Goal: Task Accomplishment & Management: Complete application form

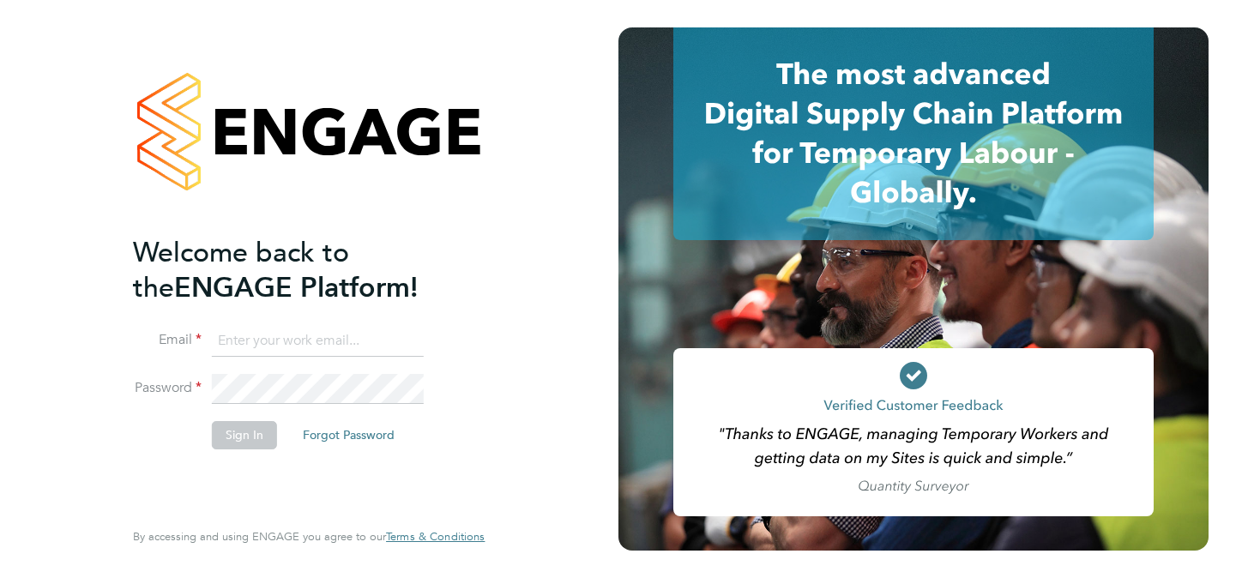
type input "[EMAIL_ADDRESS][DOMAIN_NAME]"
click at [245, 425] on button "Sign In" at bounding box center [244, 434] width 65 height 27
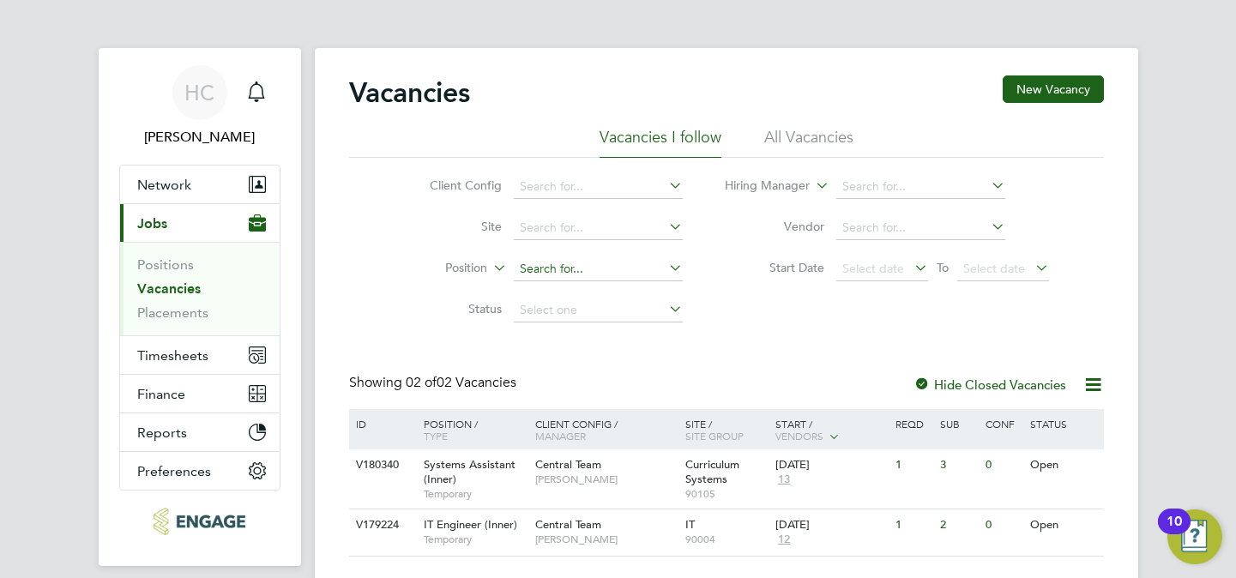
scroll to position [62, 0]
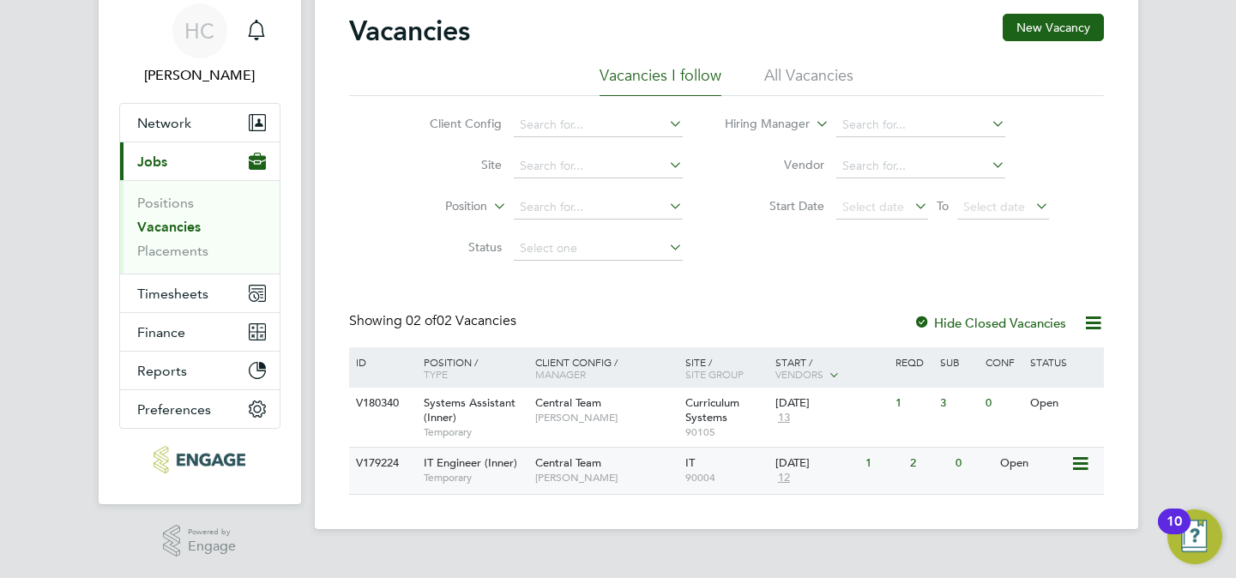
click at [509, 475] on span "Temporary" at bounding box center [475, 478] width 103 height 14
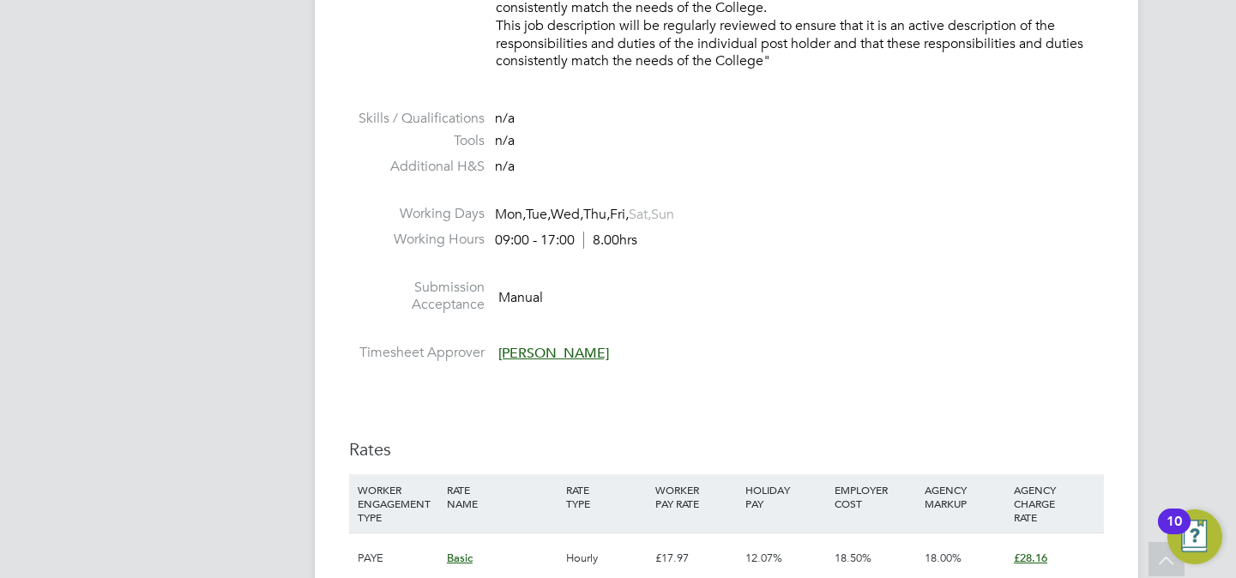
scroll to position [2546, 0]
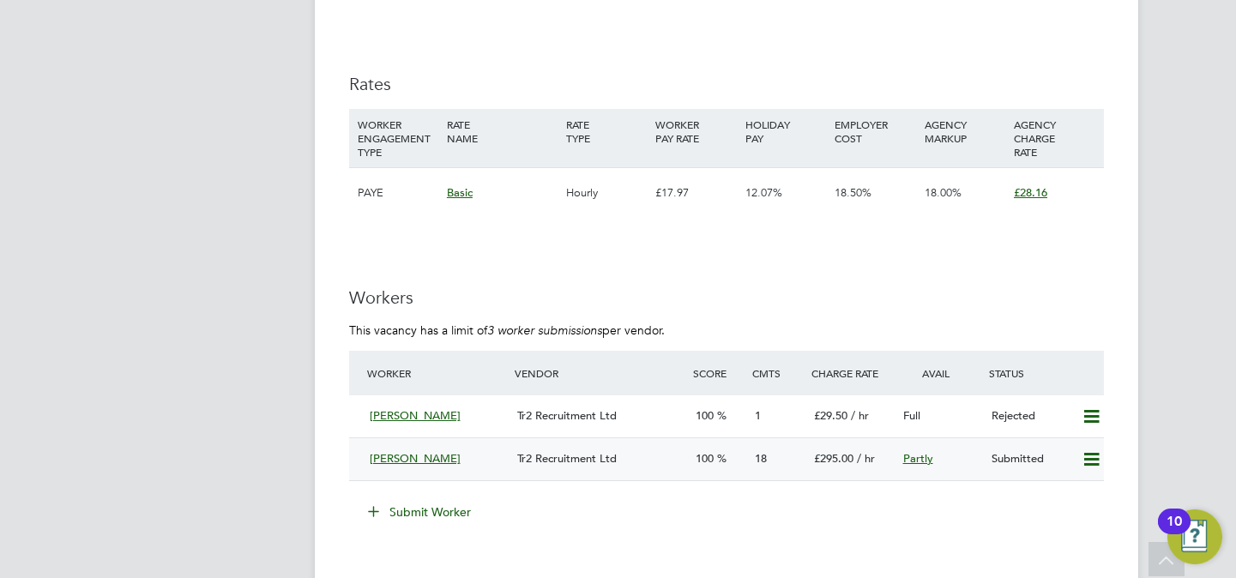
click at [629, 463] on div "Tr2 Recruitment Ltd" at bounding box center [598, 459] width 177 height 28
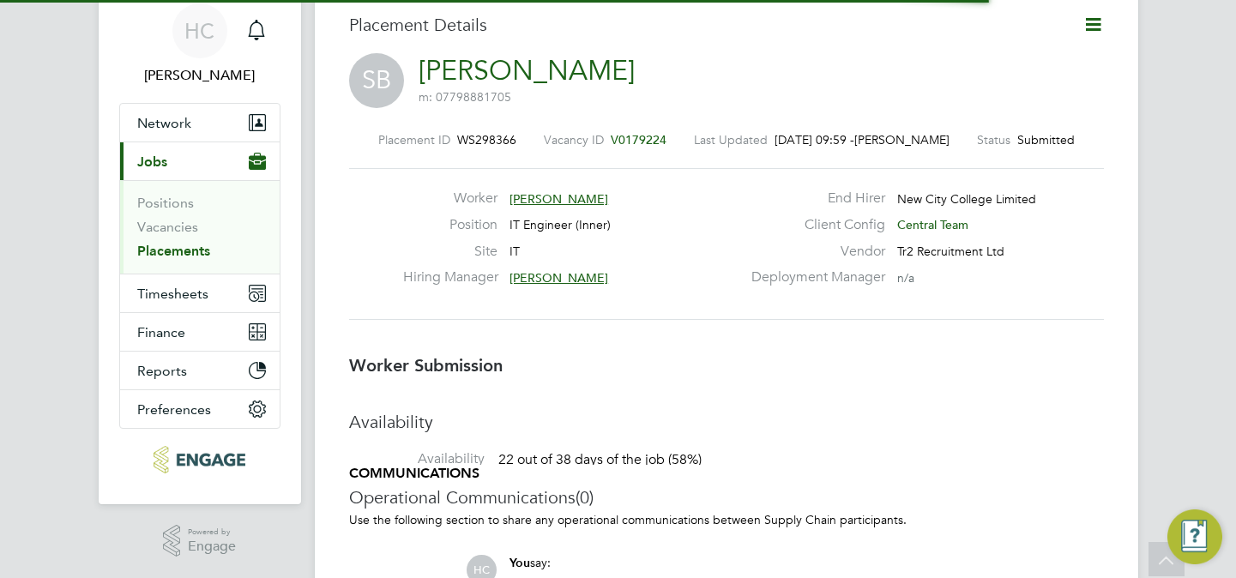
scroll to position [9, 9]
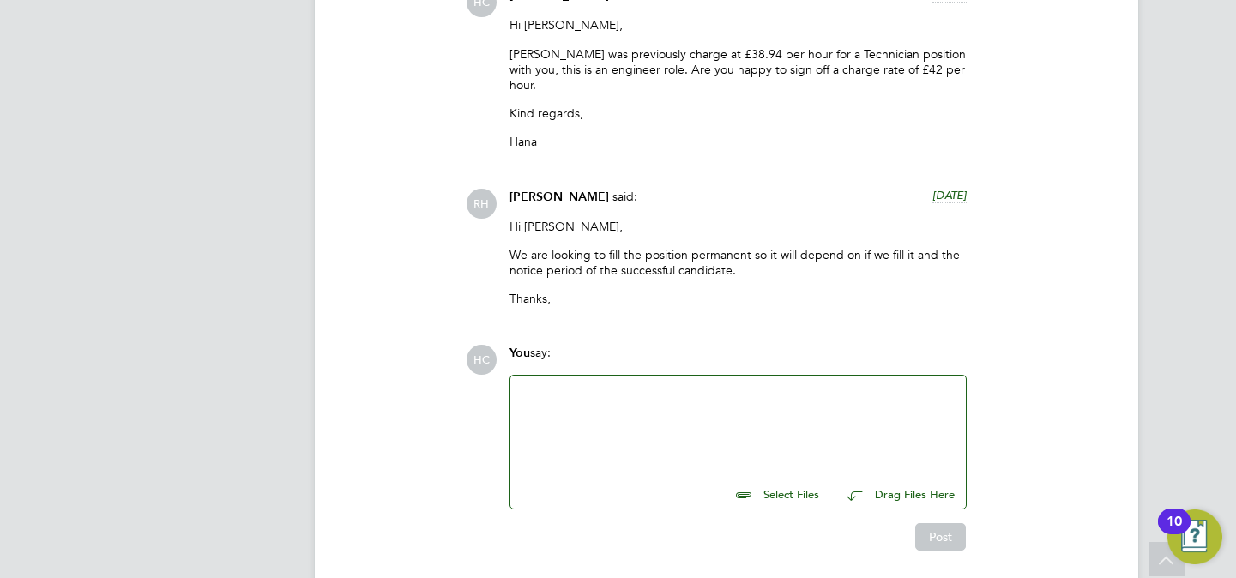
click at [599, 386] on div at bounding box center [737, 423] width 435 height 74
